Goal: Task Accomplishment & Management: Manage account settings

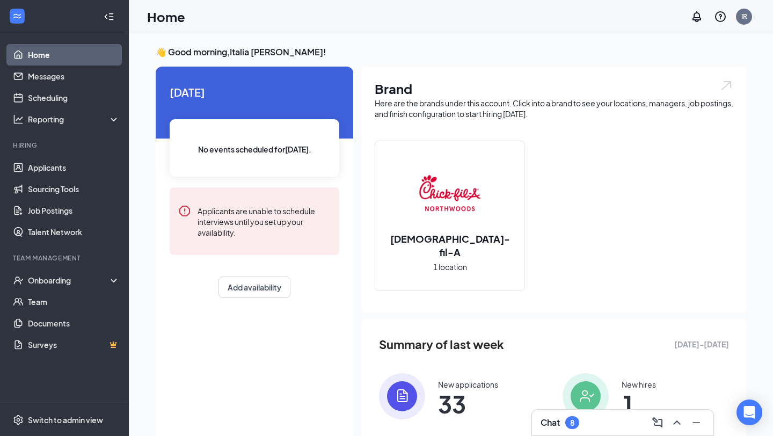
click at [444, 394] on span "33" at bounding box center [468, 403] width 60 height 19
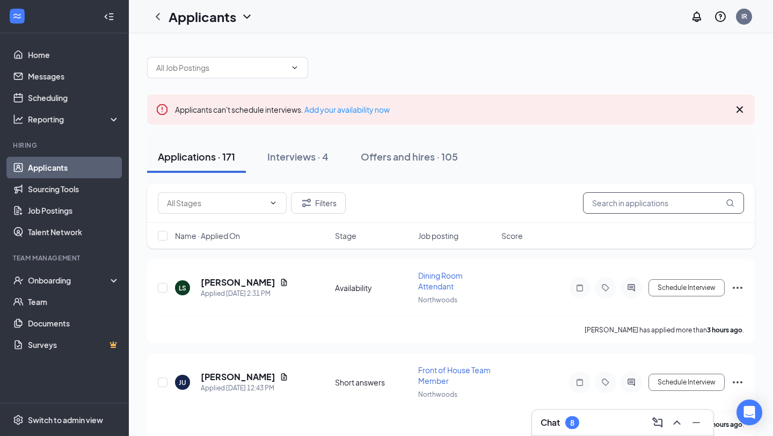
click at [651, 204] on input "text" at bounding box center [663, 202] width 161 height 21
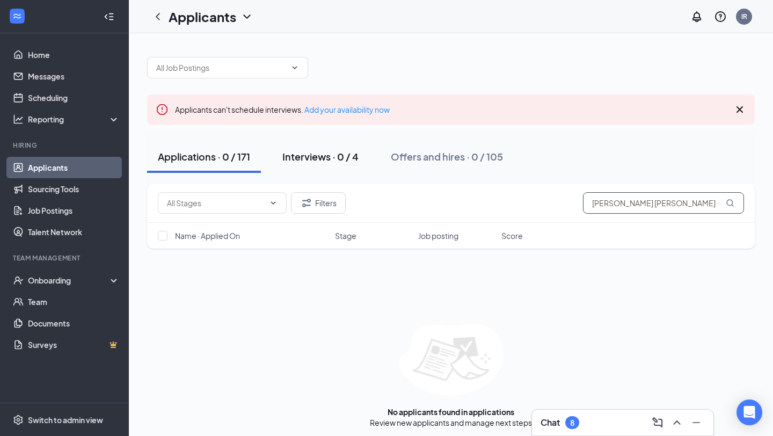
type input "[PERSON_NAME] [PERSON_NAME]"
click at [302, 141] on button "Interviews · 0 / 4" at bounding box center [321, 157] width 98 height 32
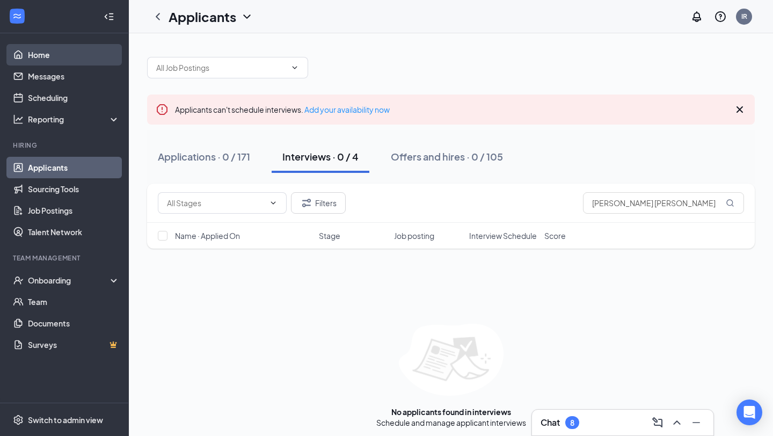
click at [53, 47] on link "Home" at bounding box center [74, 54] width 92 height 21
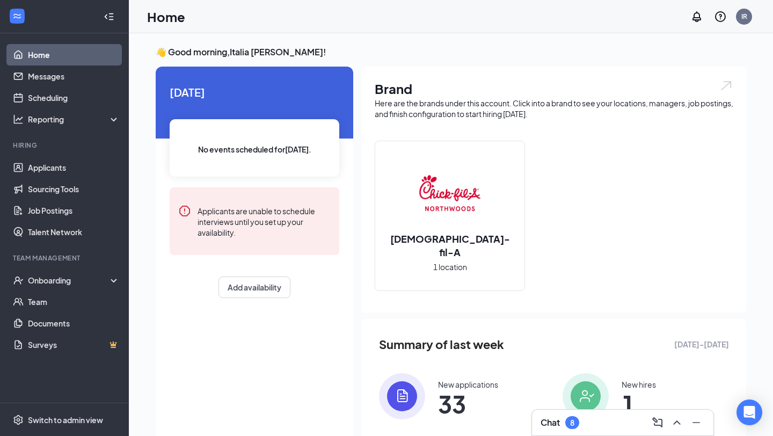
click at [451, 398] on span "33" at bounding box center [468, 403] width 60 height 19
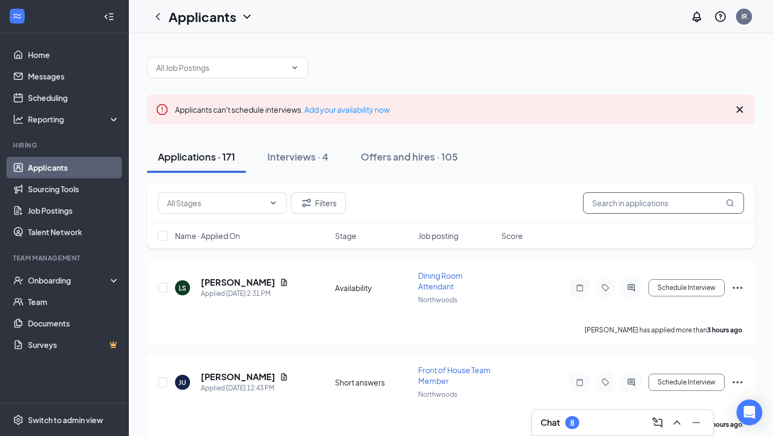
click at [609, 200] on input "text" at bounding box center [663, 202] width 161 height 21
click at [90, 46] on link "Home" at bounding box center [74, 54] width 92 height 21
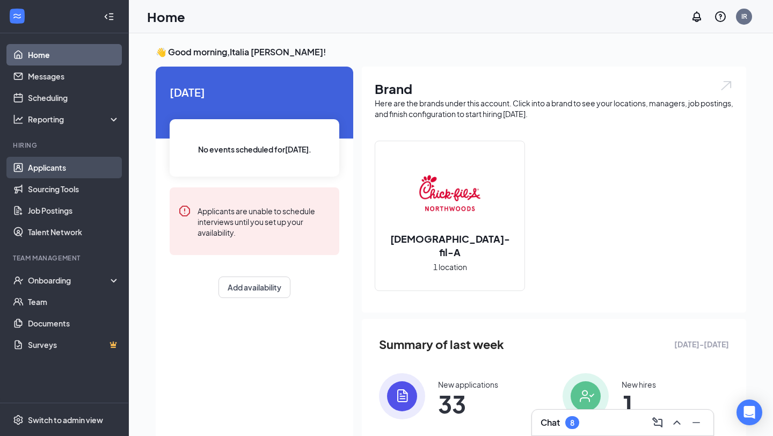
click at [71, 164] on link "Applicants" at bounding box center [74, 167] width 92 height 21
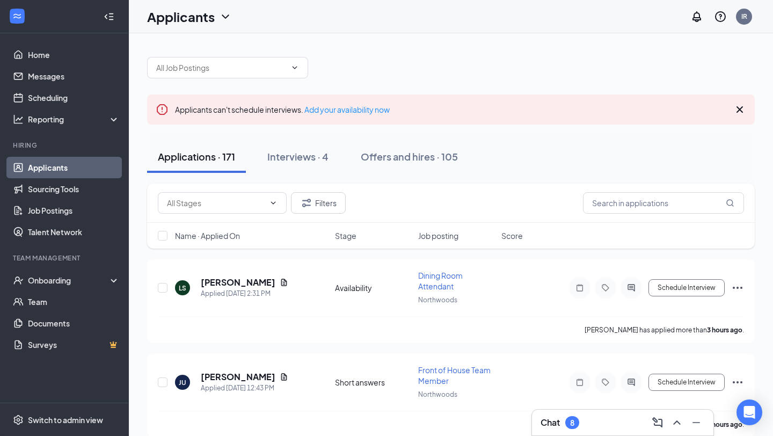
click at [734, 108] on icon "Cross" at bounding box center [739, 109] width 13 height 13
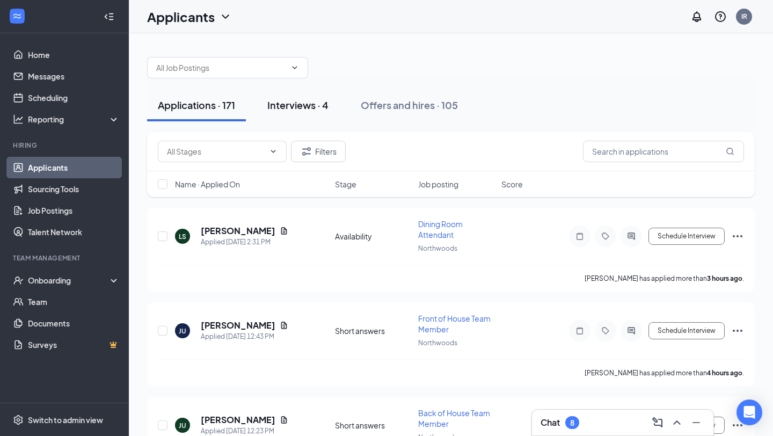
click at [311, 102] on div "Interviews · 4" at bounding box center [297, 104] width 61 height 13
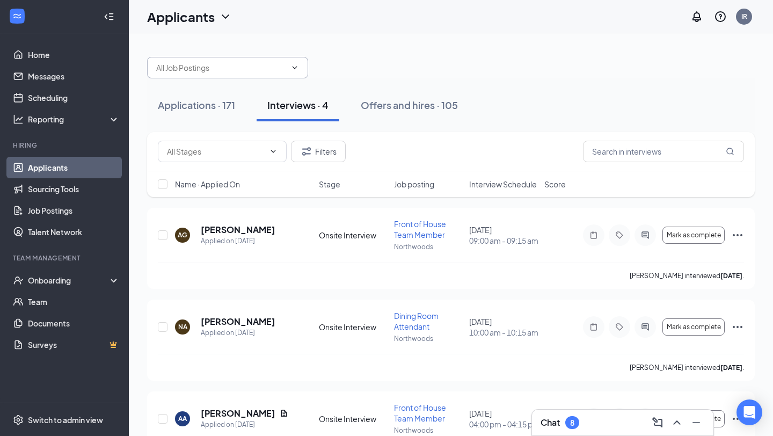
click at [179, 59] on span at bounding box center [227, 67] width 161 height 21
click at [175, 71] on input "text" at bounding box center [221, 68] width 130 height 12
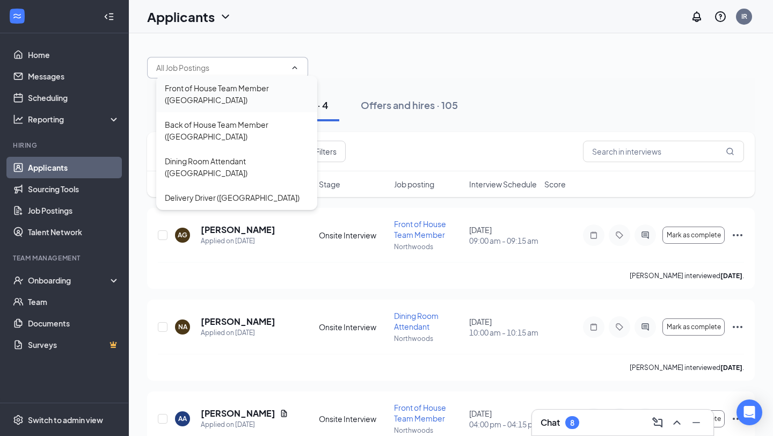
click at [183, 90] on div "Front of House Team Member ([GEOGRAPHIC_DATA])" at bounding box center [237, 94] width 144 height 24
type input "Front of House Team Member ([GEOGRAPHIC_DATA])"
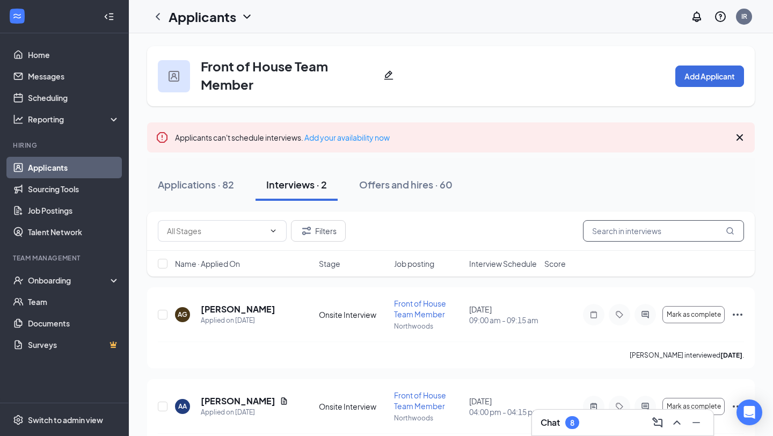
click at [662, 239] on input "text" at bounding box center [663, 230] width 161 height 21
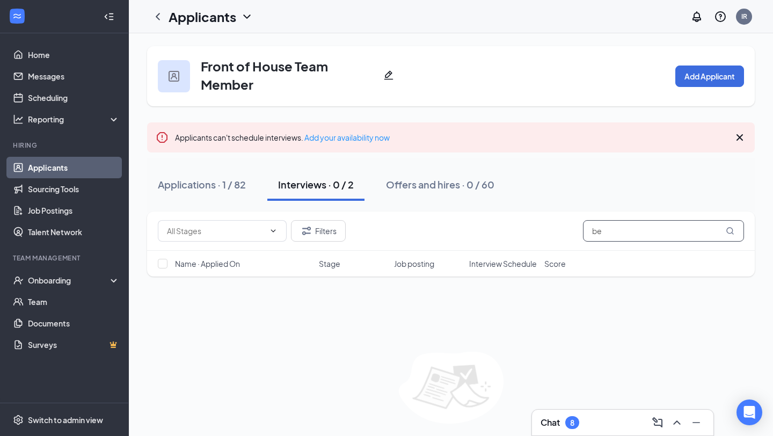
type input "b"
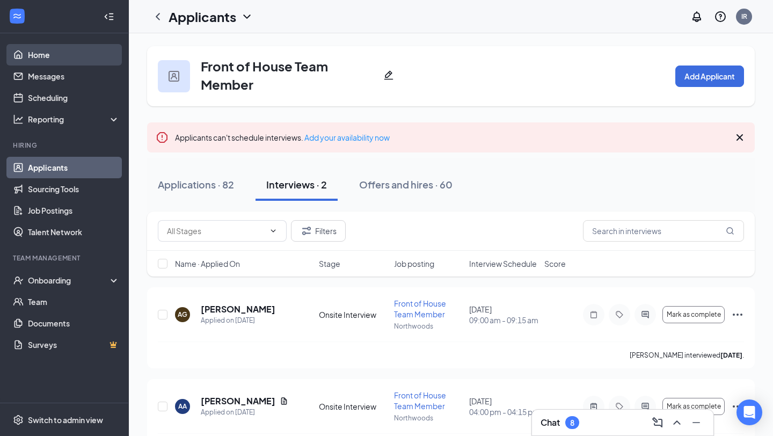
click at [57, 48] on link "Home" at bounding box center [74, 54] width 92 height 21
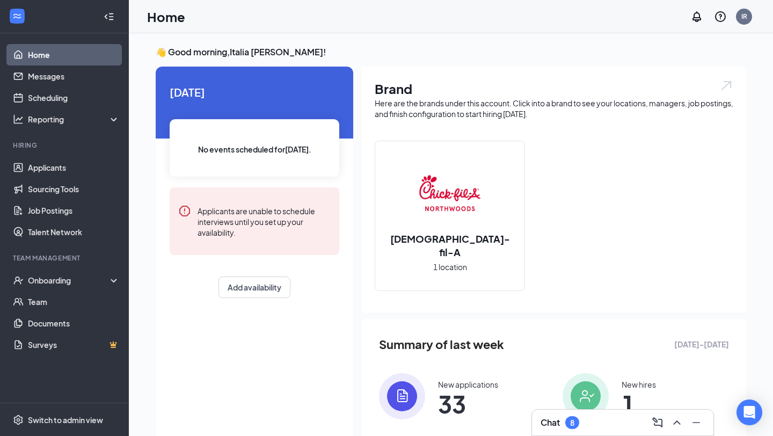
click at [435, 387] on div "New applications 33" at bounding box center [462, 396] width 166 height 46
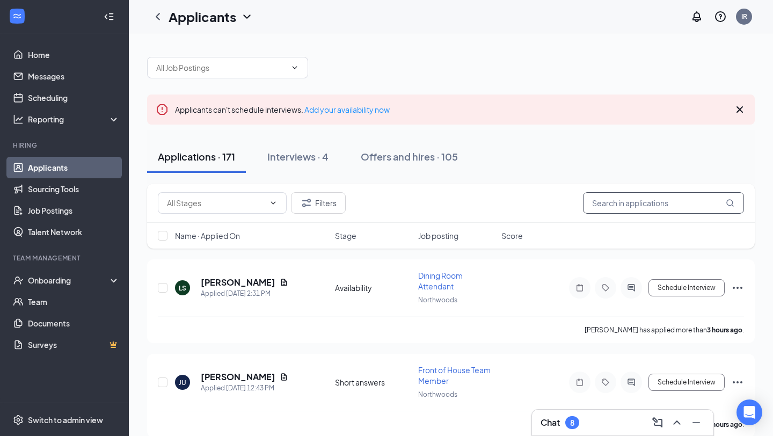
click at [678, 209] on input "text" at bounding box center [663, 202] width 161 height 21
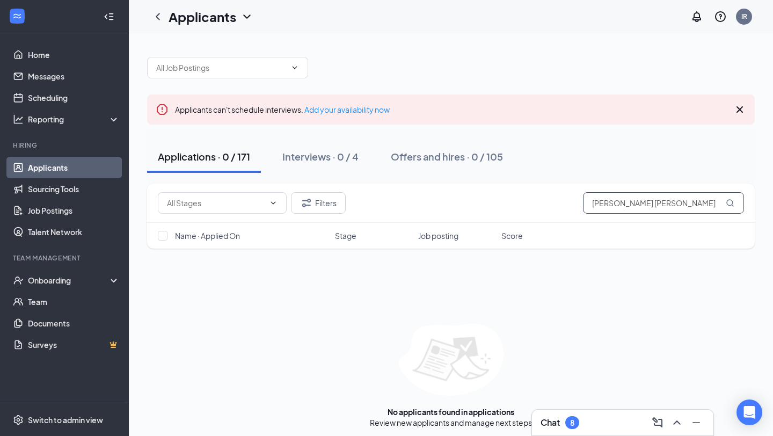
type input "[PERSON_NAME] [PERSON_NAME]"
drag, startPoint x: 287, startPoint y: 152, endPoint x: 288, endPoint y: 142, distance: 9.7
click at [288, 151] on div "Interviews · 0 / 4" at bounding box center [320, 156] width 76 height 13
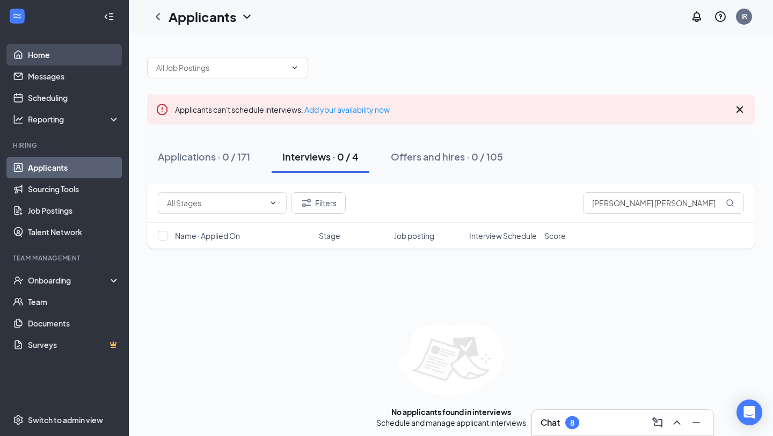
click at [42, 50] on link "Home" at bounding box center [74, 54] width 92 height 21
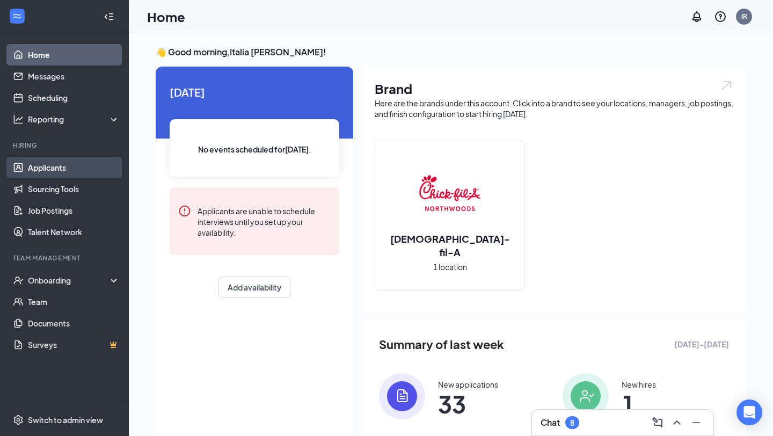
click at [57, 160] on link "Applicants" at bounding box center [74, 167] width 92 height 21
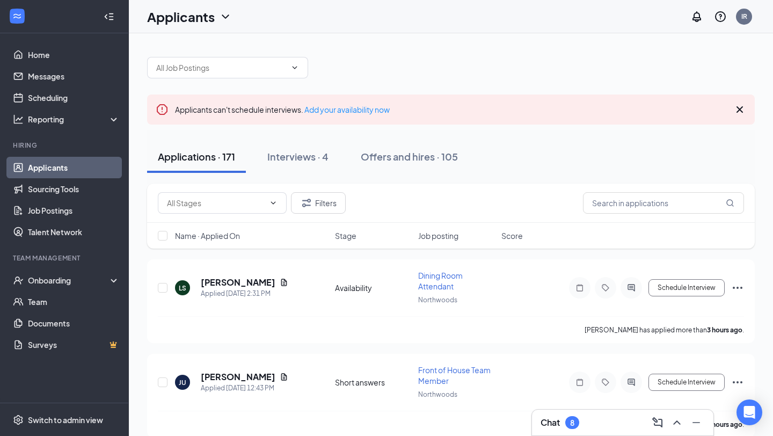
click at [667, 215] on div "Filters" at bounding box center [450, 203] width 607 height 39
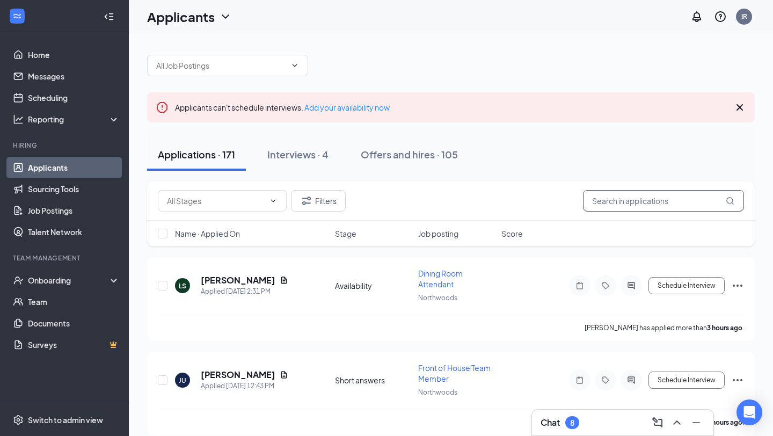
click at [660, 202] on input "text" at bounding box center [663, 200] width 161 height 21
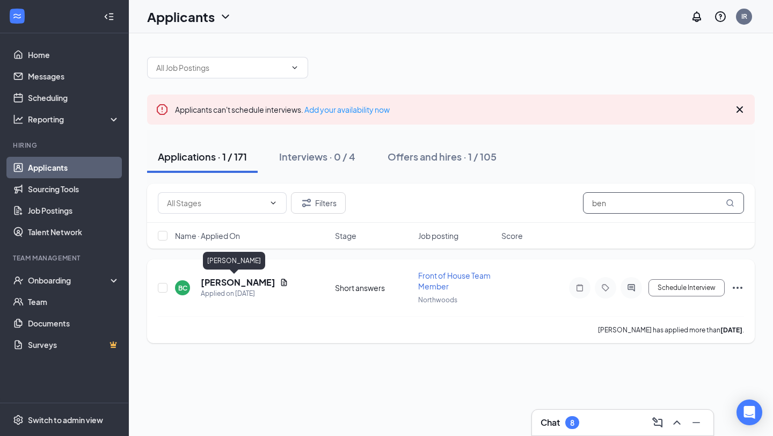
type input "ben"
click at [211, 280] on h5 "[PERSON_NAME]" at bounding box center [238, 282] width 75 height 12
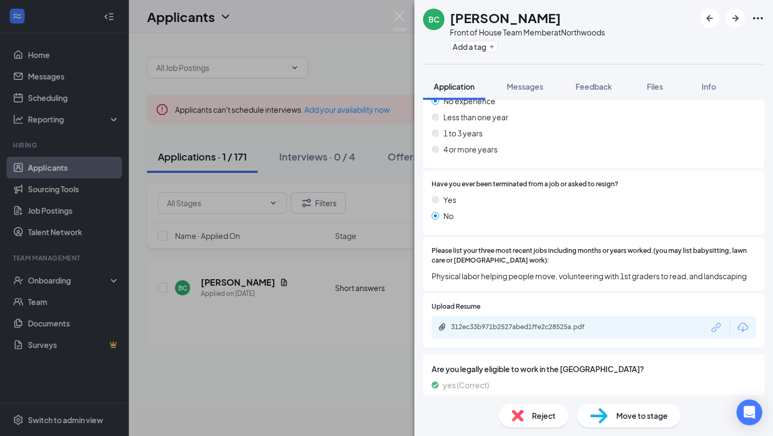
scroll to position [548, 0]
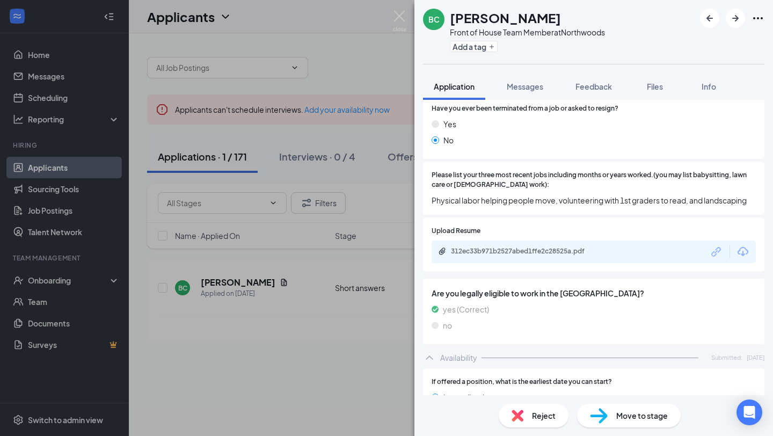
click at [605, 240] on div "312ec33b971b2527abed1ffe2c28525a.pdf" at bounding box center [593, 251] width 324 height 23
click at [602, 247] on div "312ec33b971b2527abed1ffe2c28525a.pdf" at bounding box center [525, 251] width 174 height 9
click at [590, 82] on span "Feedback" at bounding box center [593, 87] width 36 height 10
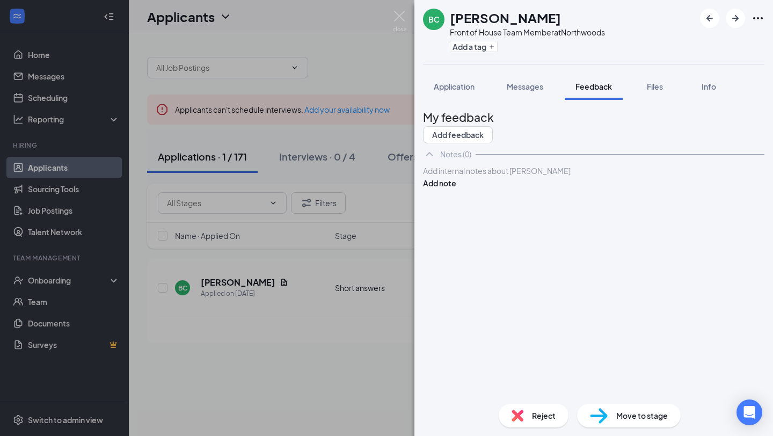
click at [574, 226] on div "My feedback Add feedback Notes (0) Add internal notes about [PERSON_NAME] Add n…" at bounding box center [593, 251] width 341 height 287
click at [574, 177] on div at bounding box center [593, 170] width 340 height 11
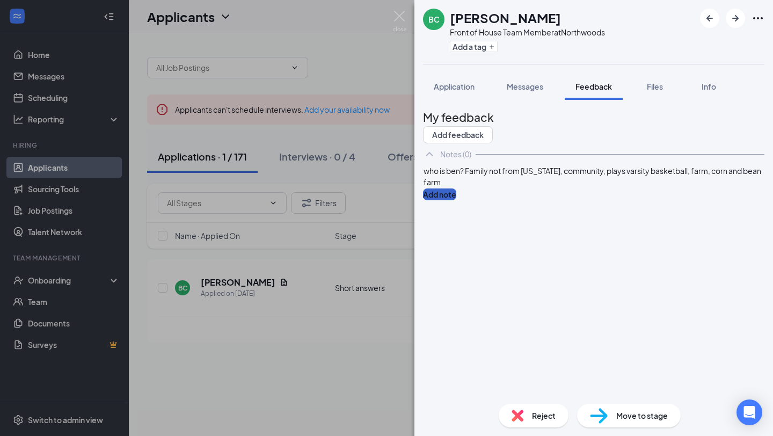
click at [456, 195] on button "Add note" at bounding box center [439, 194] width 33 height 12
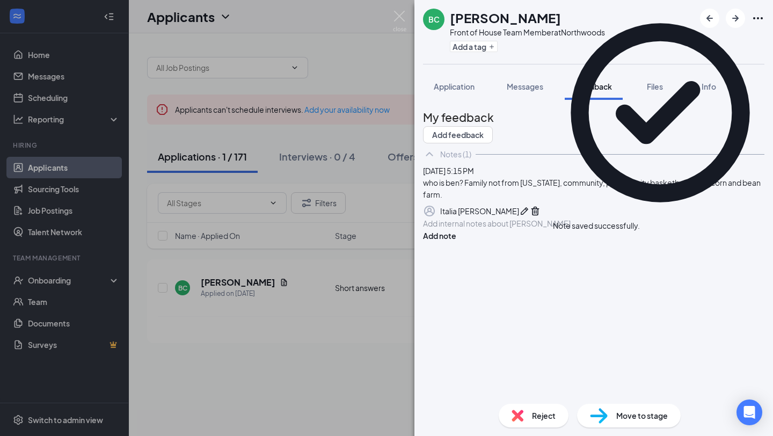
click at [598, 241] on div "Add internal notes about [PERSON_NAME] Add note" at bounding box center [593, 229] width 341 height 24
click at [587, 229] on div at bounding box center [593, 223] width 340 height 11
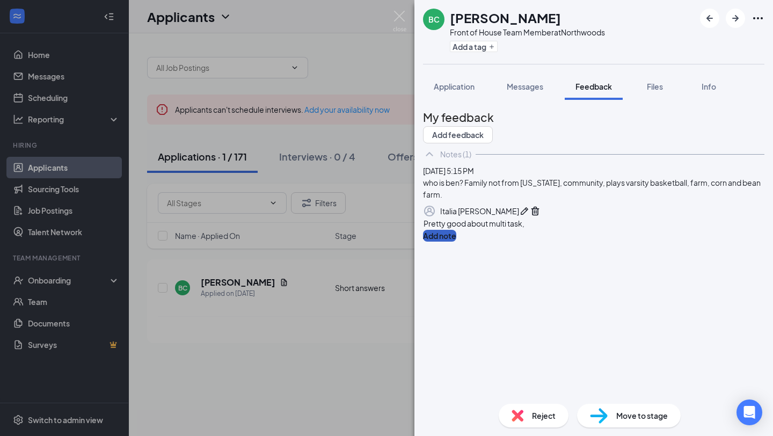
click at [456, 241] on button "Add note" at bounding box center [439, 236] width 33 height 12
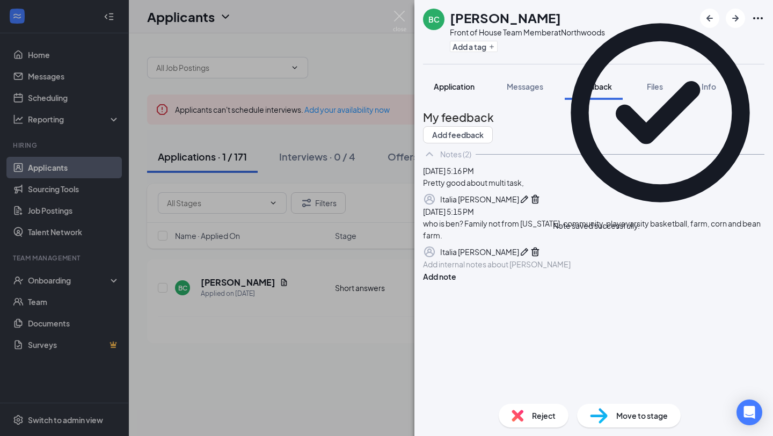
click at [468, 85] on span "Application" at bounding box center [454, 87] width 41 height 10
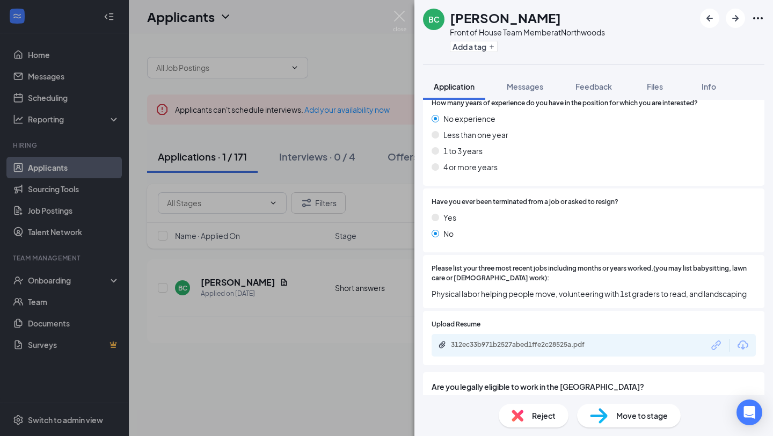
scroll to position [457, 0]
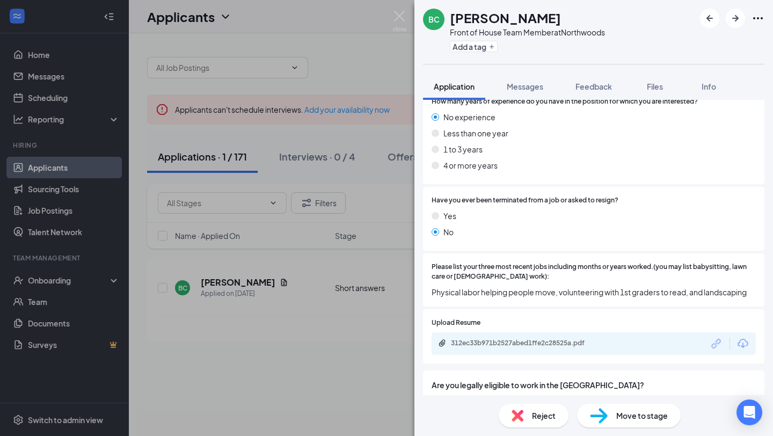
click at [666, 332] on div "312ec33b971b2527abed1ffe2c28525a.pdf" at bounding box center [593, 343] width 324 height 23
click at [637, 332] on div "312ec33b971b2527abed1ffe2c28525a.pdf" at bounding box center [593, 343] width 324 height 23
click at [540, 339] on div "312ec33b971b2527abed1ffe2c28525a.pdf" at bounding box center [526, 343] width 150 height 9
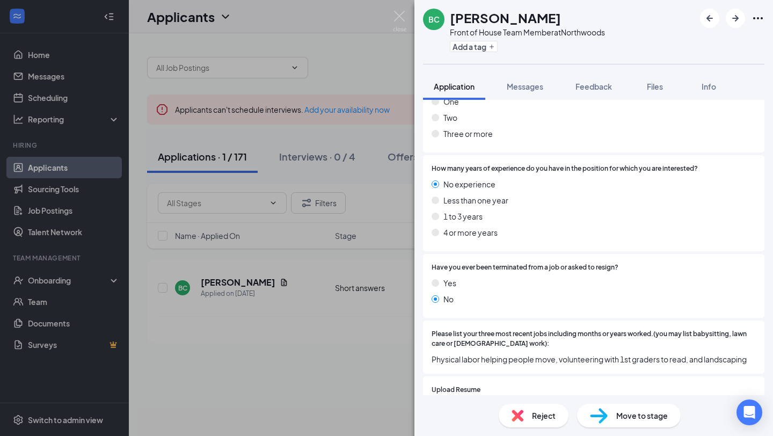
scroll to position [377, 0]
